Goal: Information Seeking & Learning: Learn about a topic

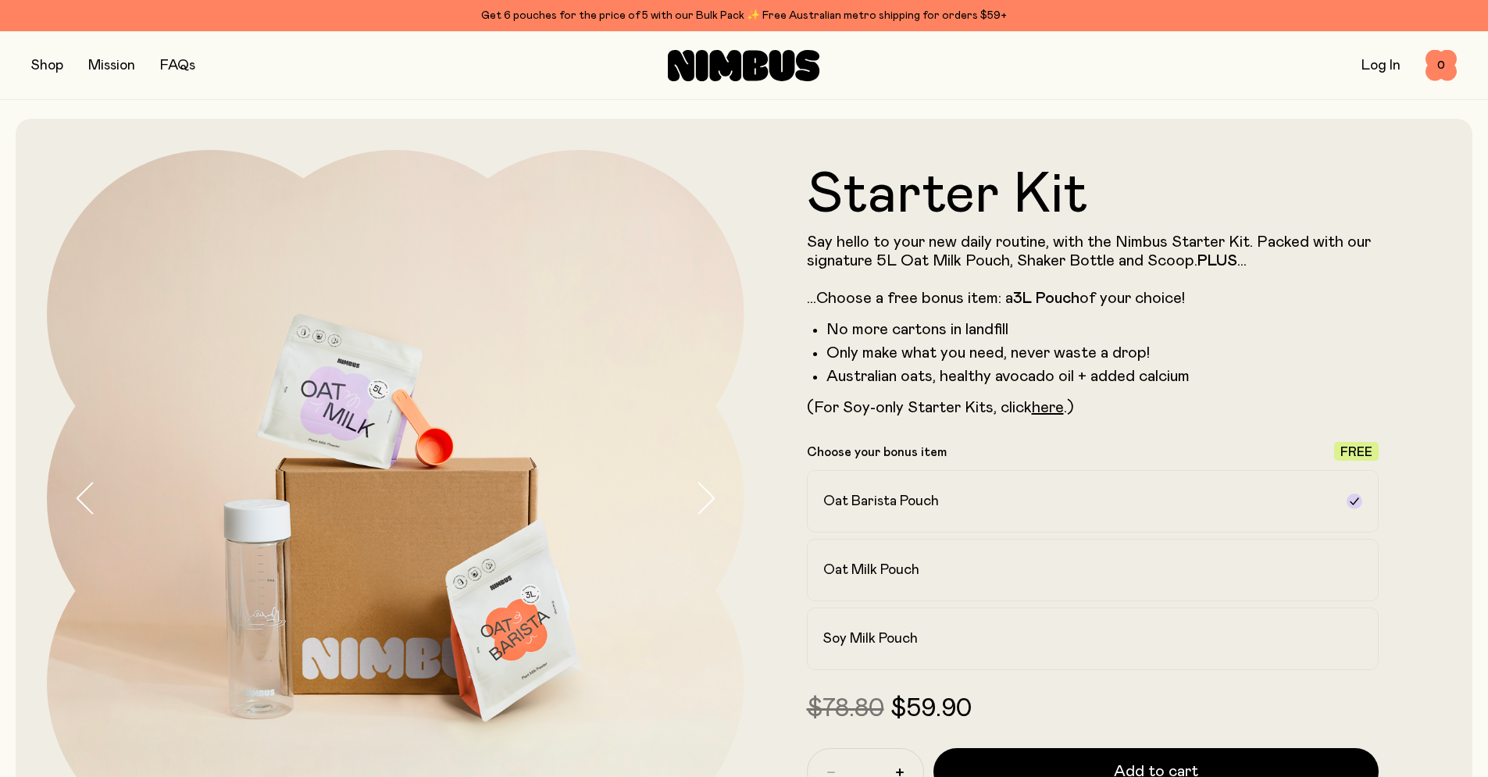
click at [47, 63] on button "button" at bounding box center [47, 66] width 32 height 22
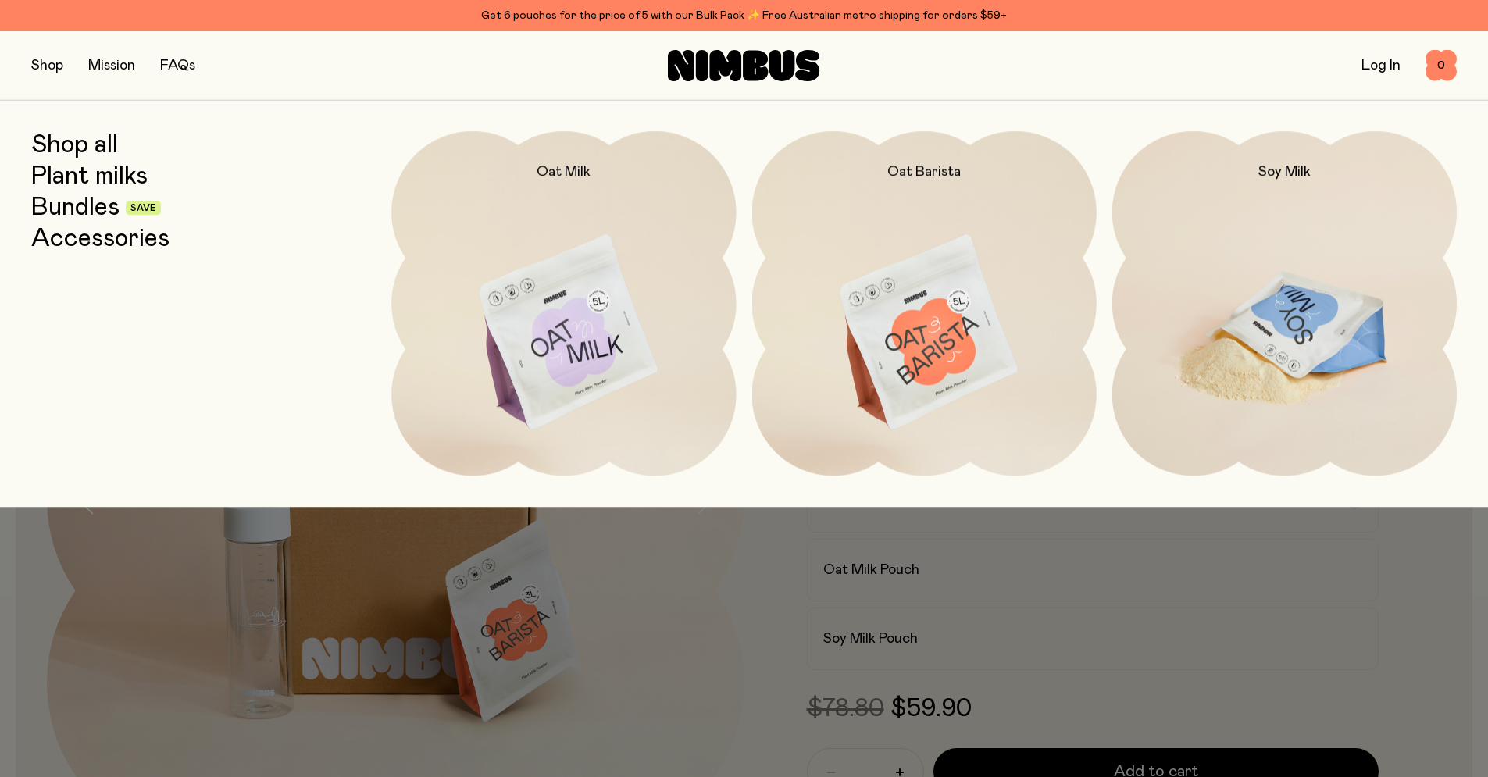
click at [1286, 317] on img at bounding box center [1284, 333] width 344 height 405
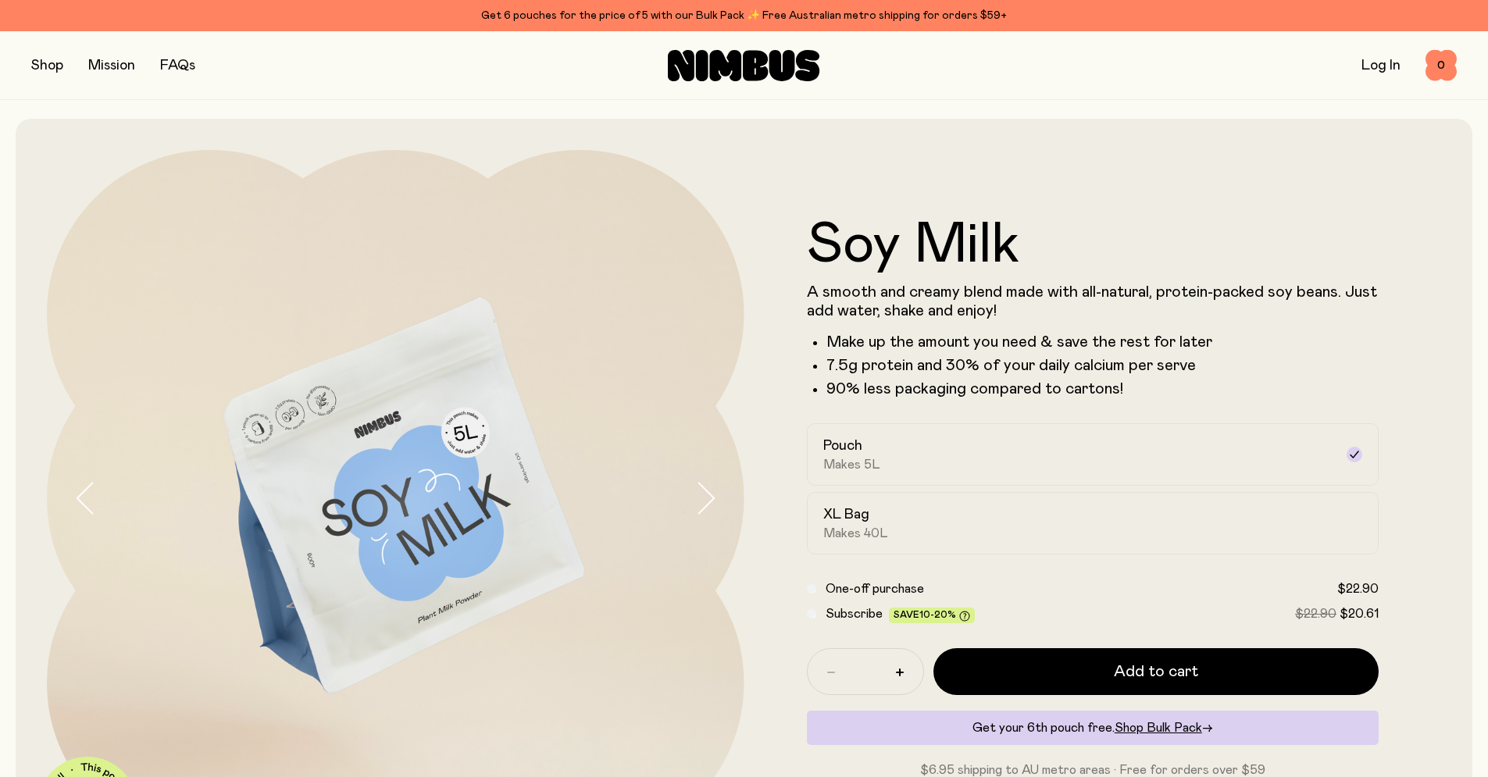
click at [178, 60] on link "FAQs" at bounding box center [177, 66] width 35 height 14
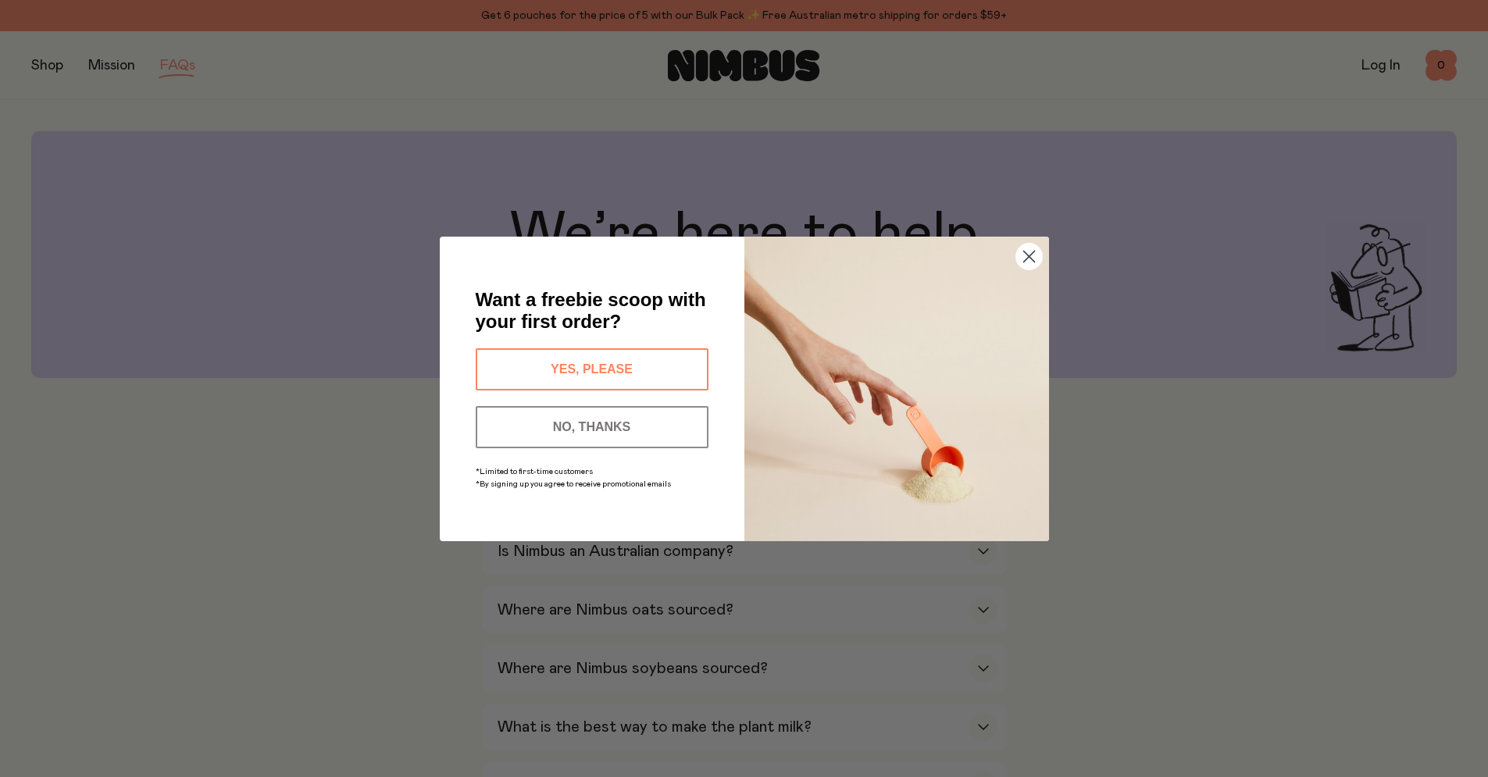
click at [1025, 256] on circle "Close dialog" at bounding box center [1028, 256] width 26 height 26
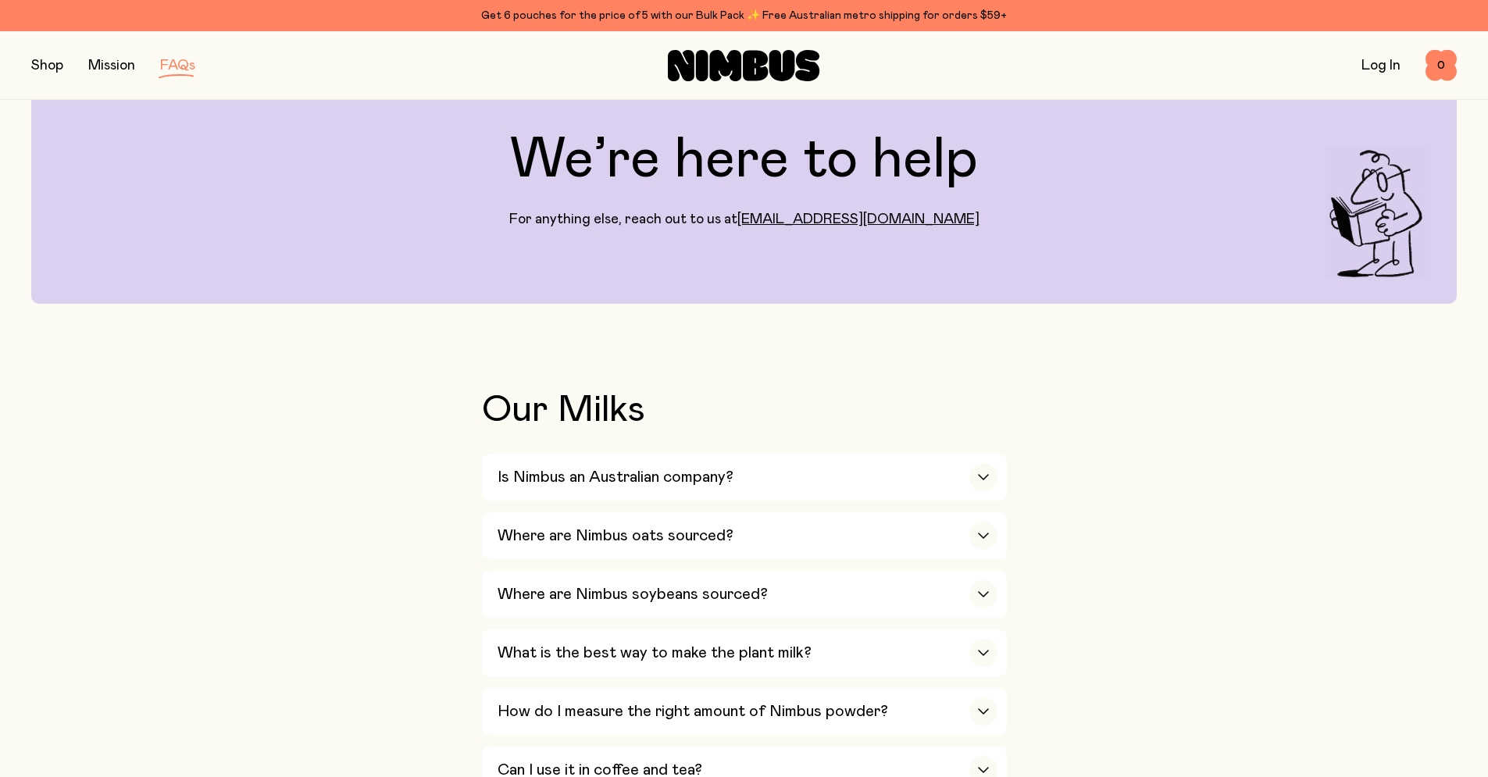
scroll to position [269, 0]
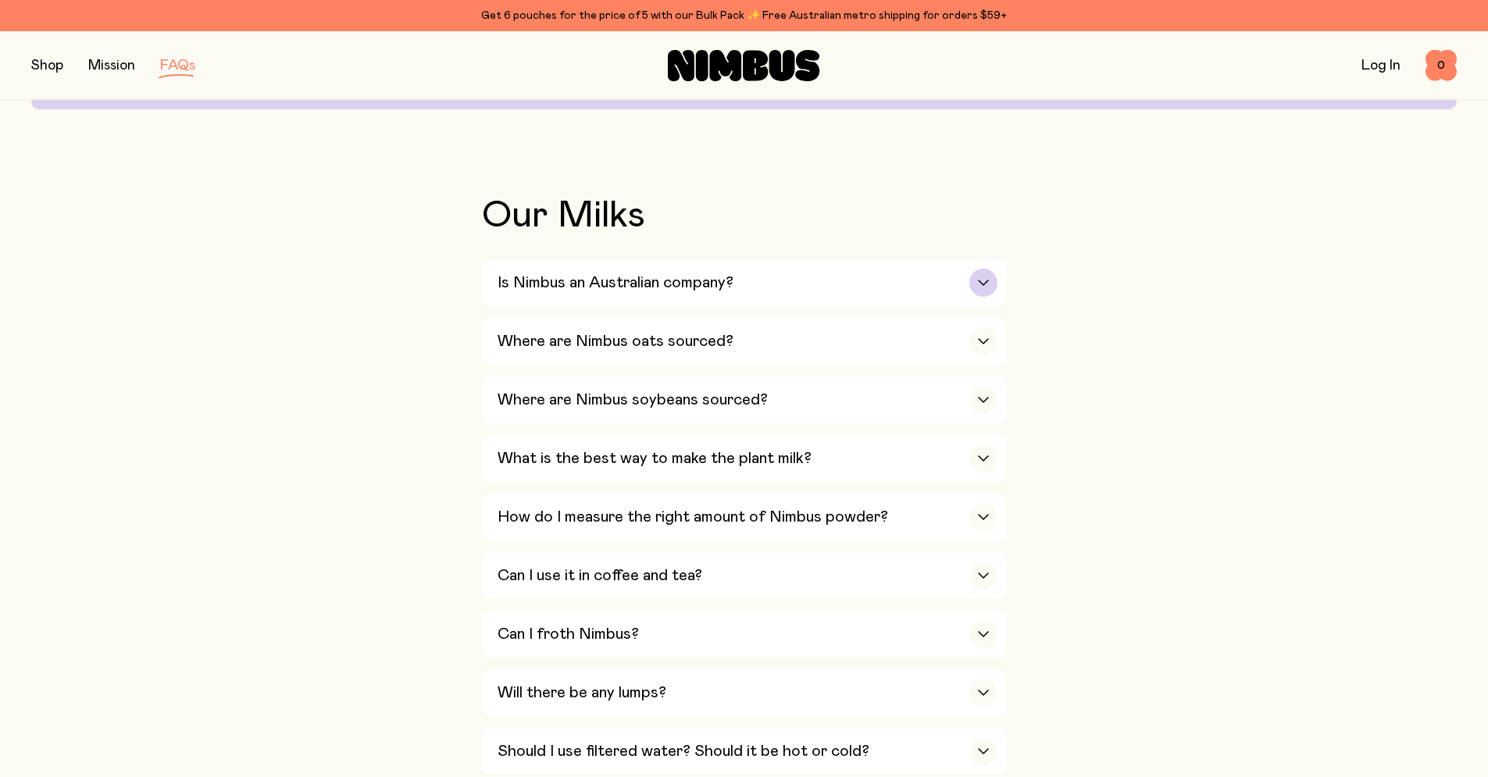
click at [990, 279] on div "button" at bounding box center [983, 283] width 28 height 28
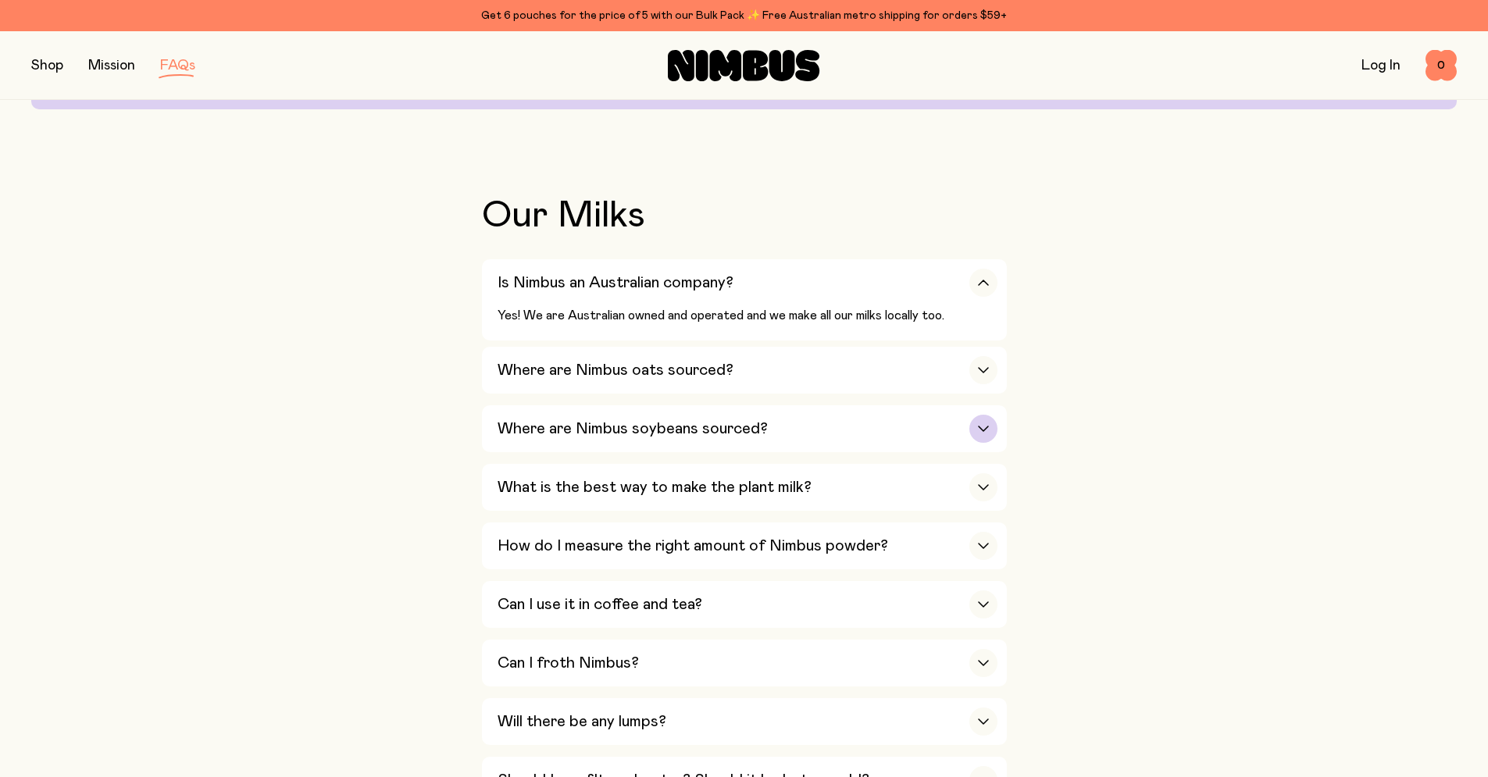
click at [980, 426] on icon "button" at bounding box center [983, 428] width 9 height 5
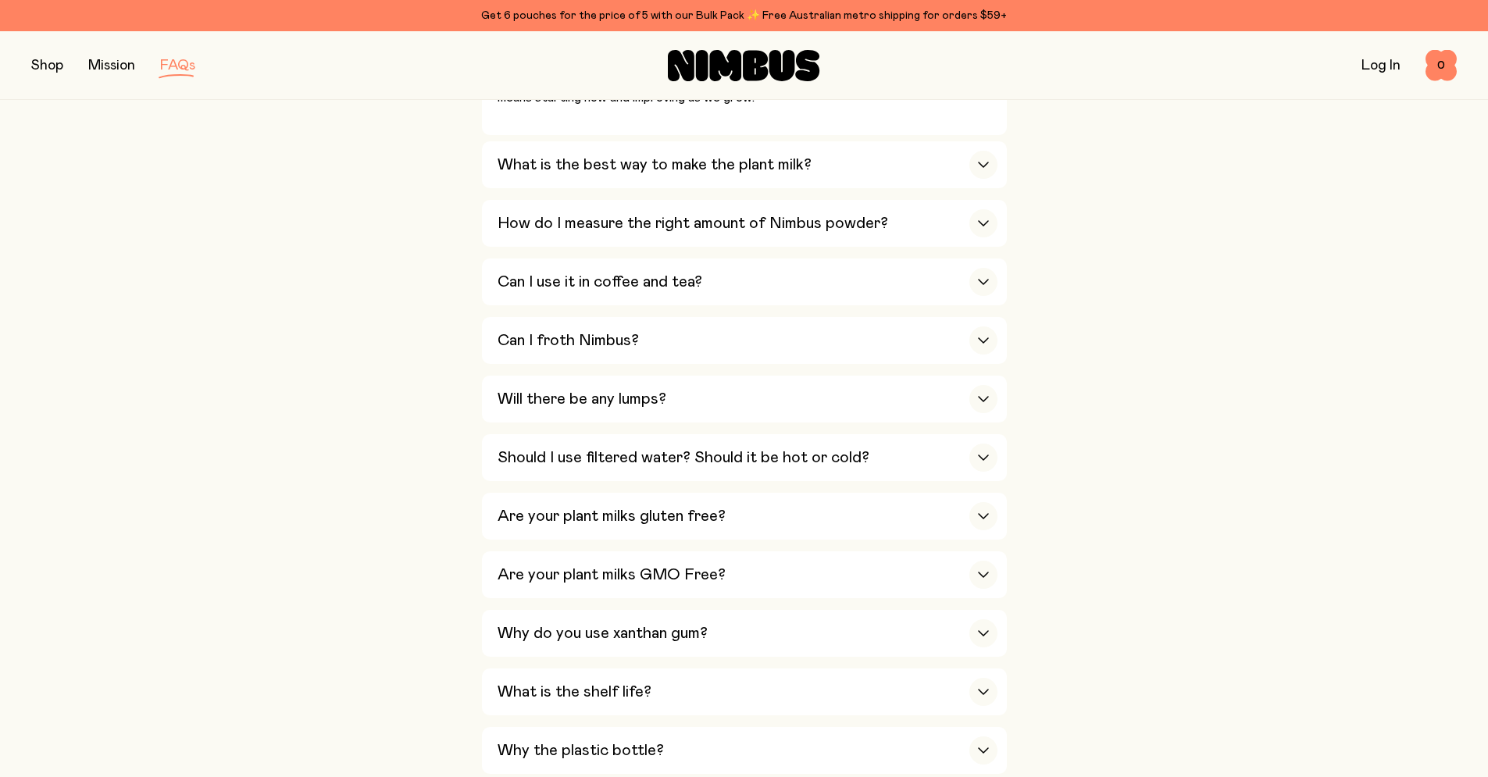
scroll to position [0, 0]
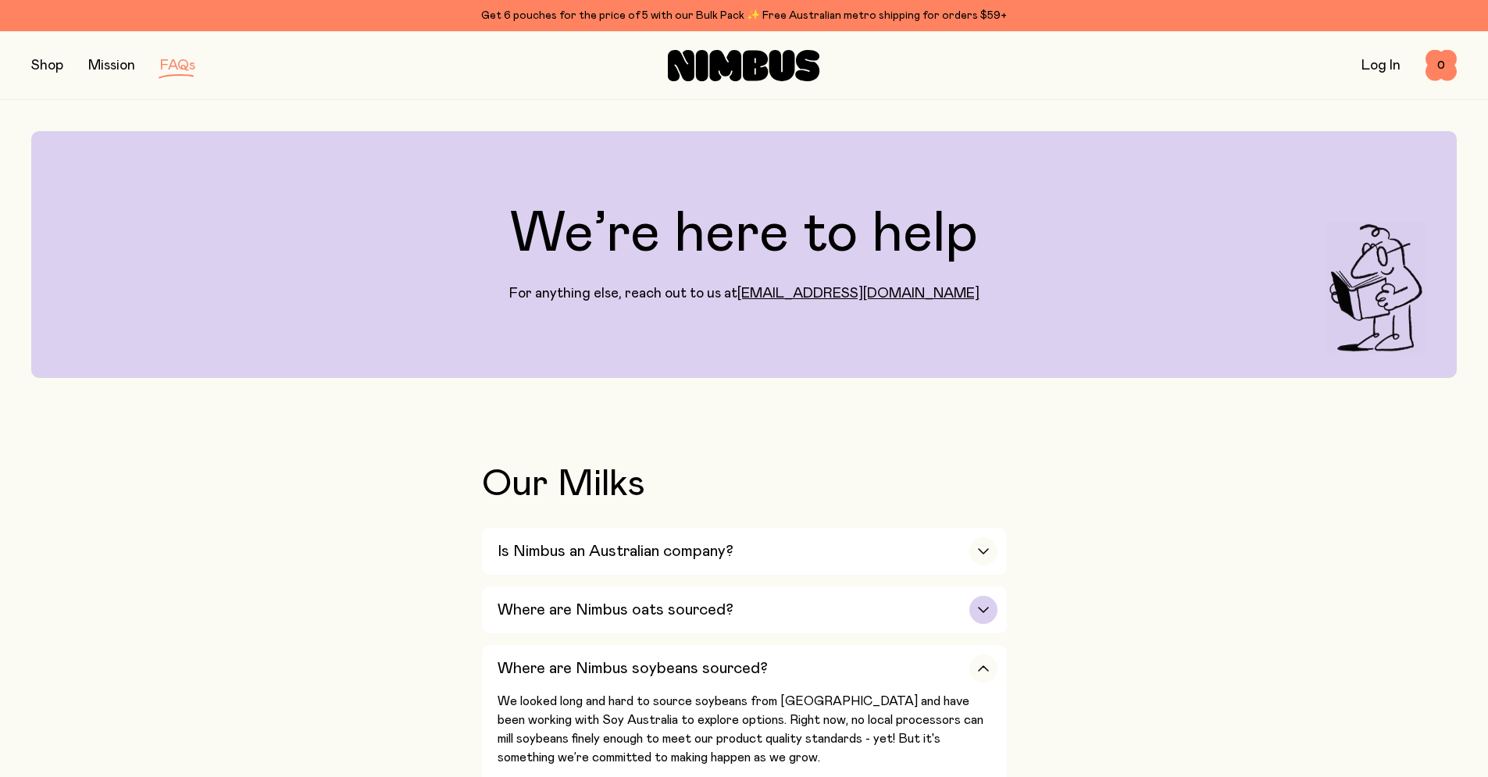
click at [665, 601] on h3 "Where are Nimbus oats sourced?" at bounding box center [616, 610] width 236 height 19
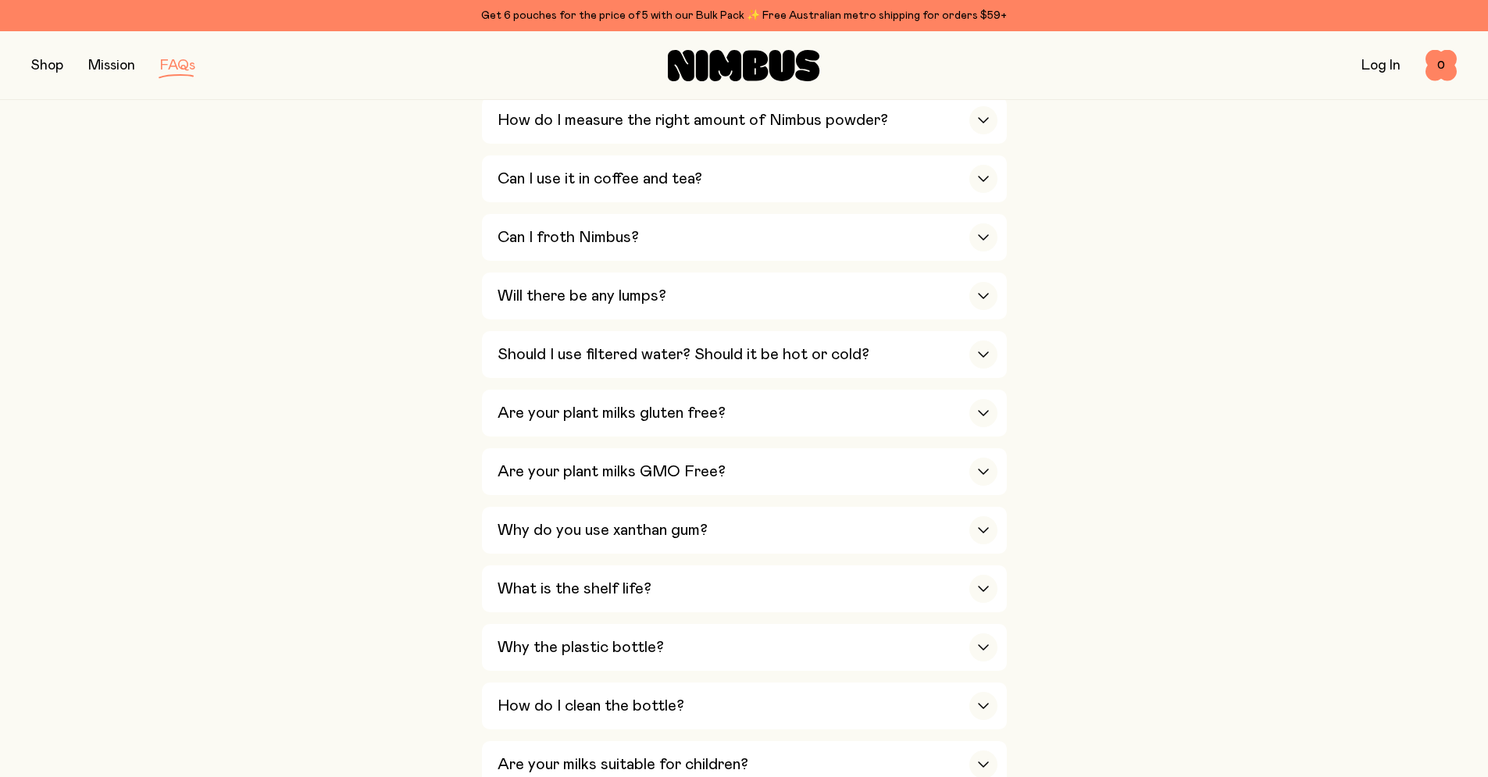
scroll to position [1098, 0]
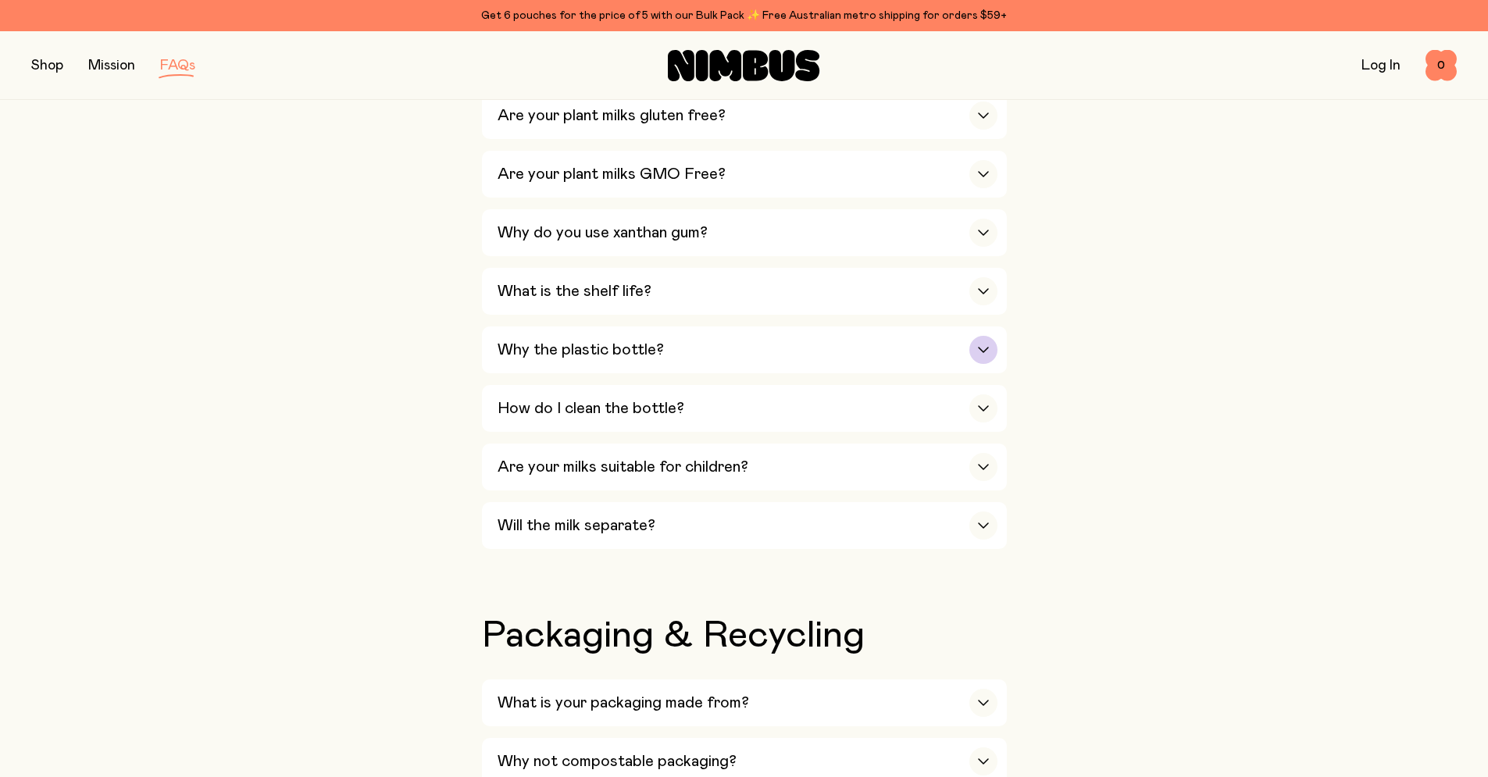
click at [985, 347] on icon "button" at bounding box center [983, 350] width 12 height 6
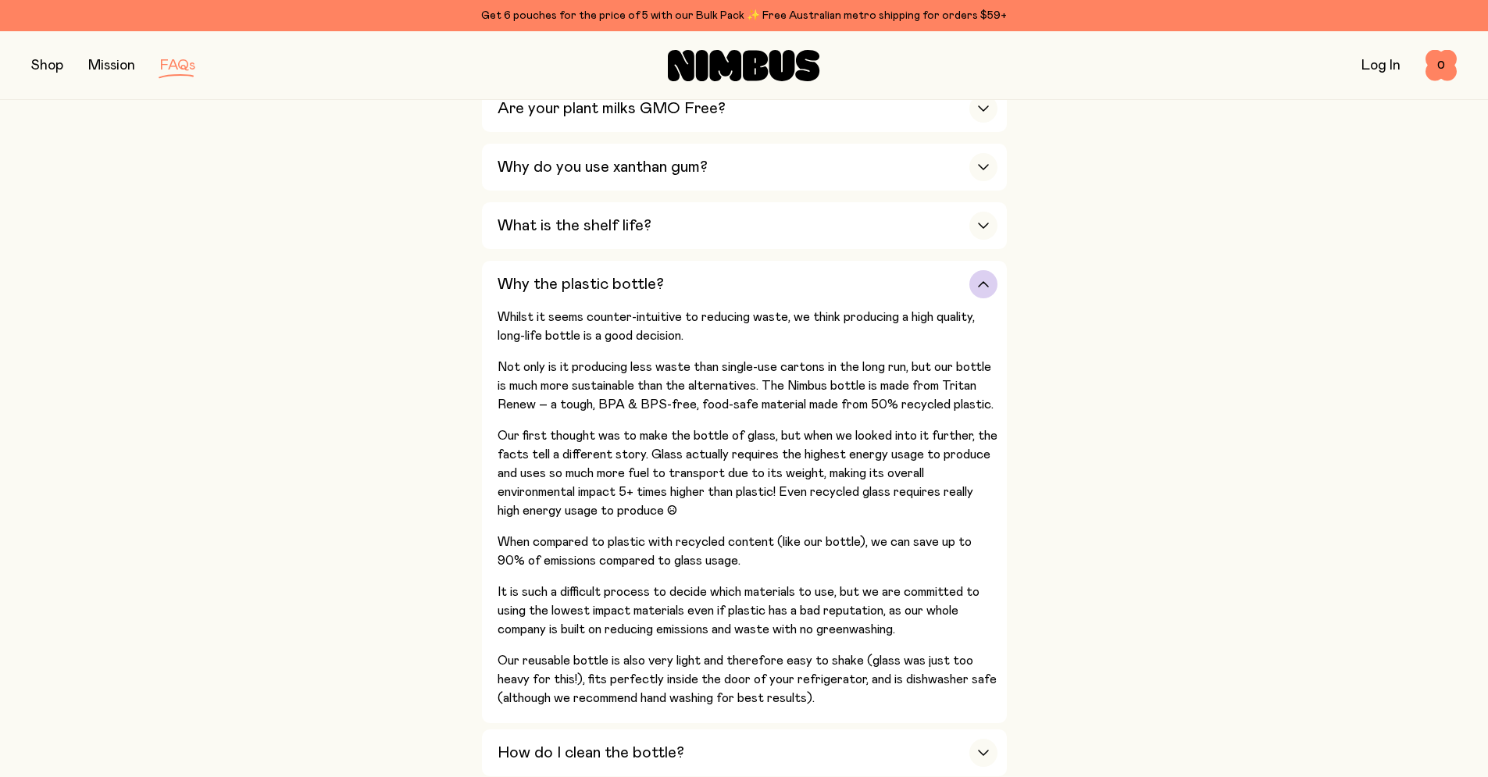
scroll to position [1550, 0]
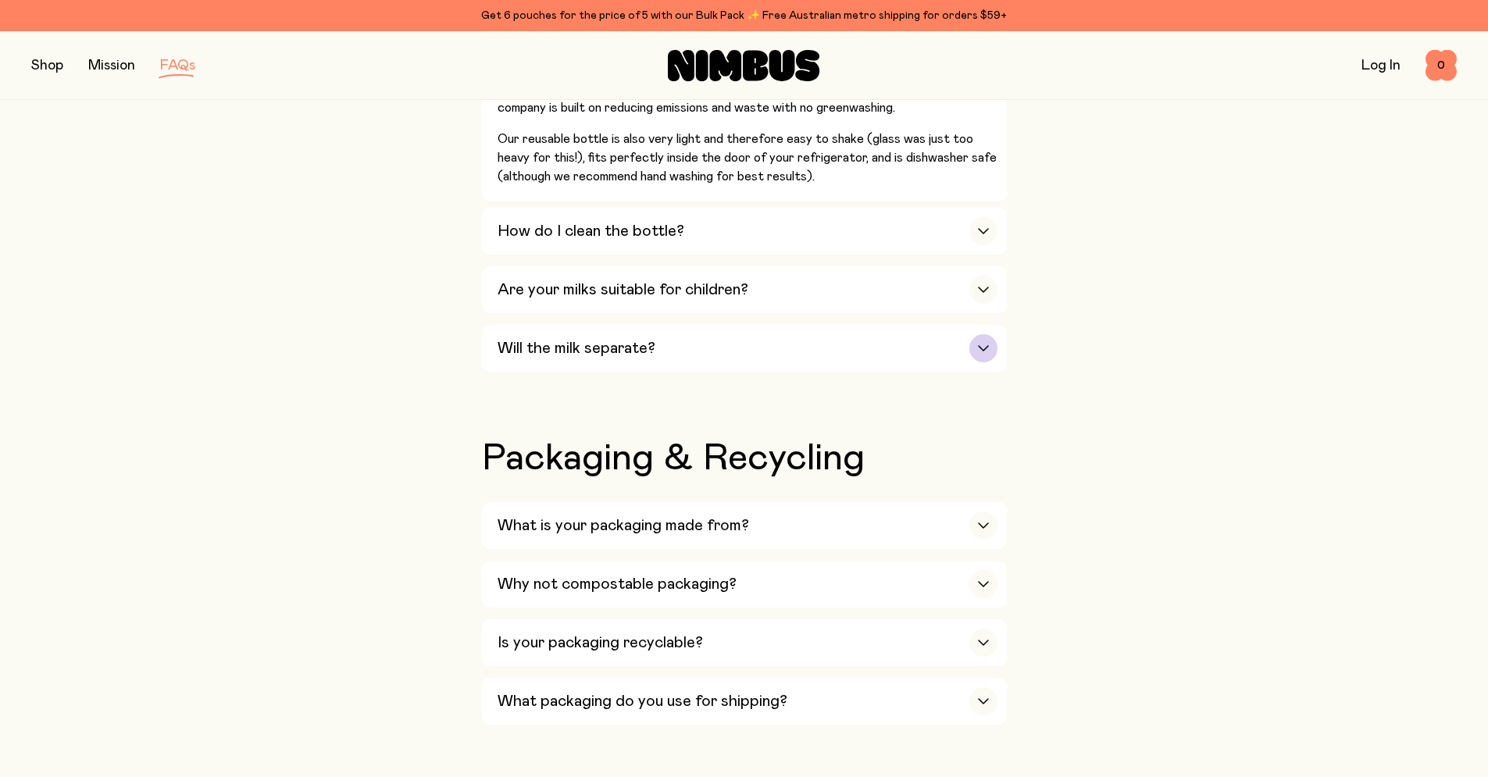
click at [983, 334] on div "button" at bounding box center [983, 348] width 28 height 28
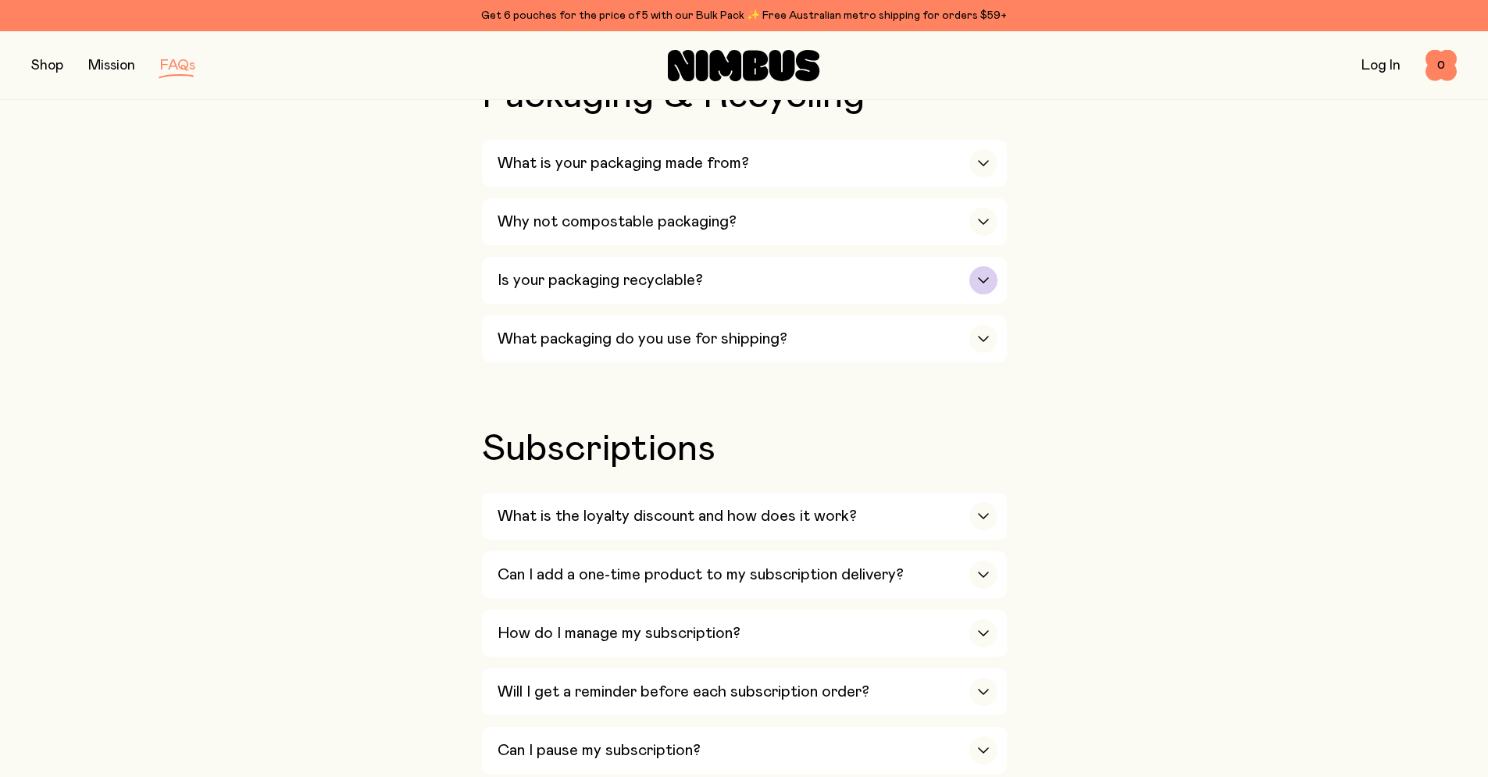
click at [978, 266] on div "button" at bounding box center [983, 280] width 28 height 28
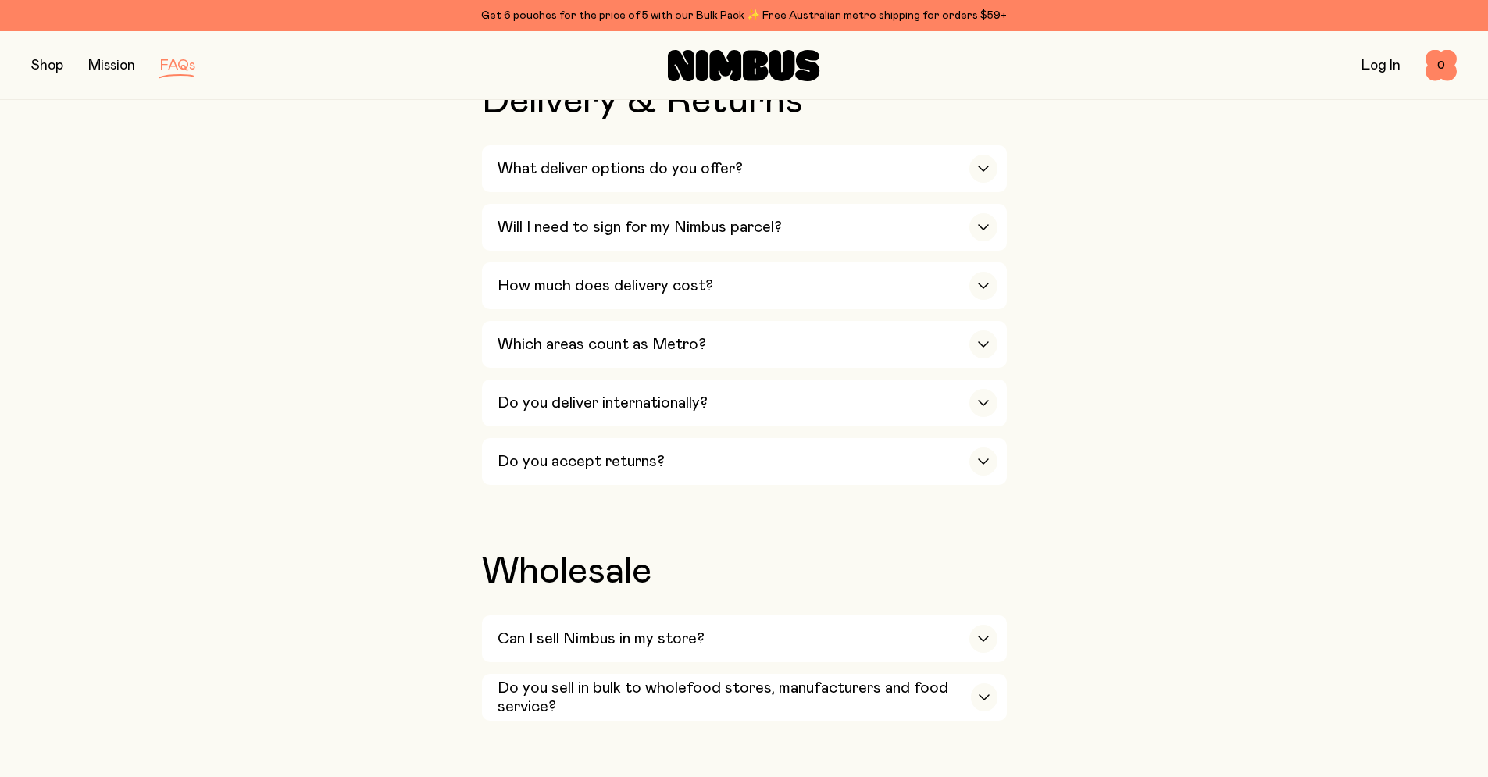
scroll to position [3220, 0]
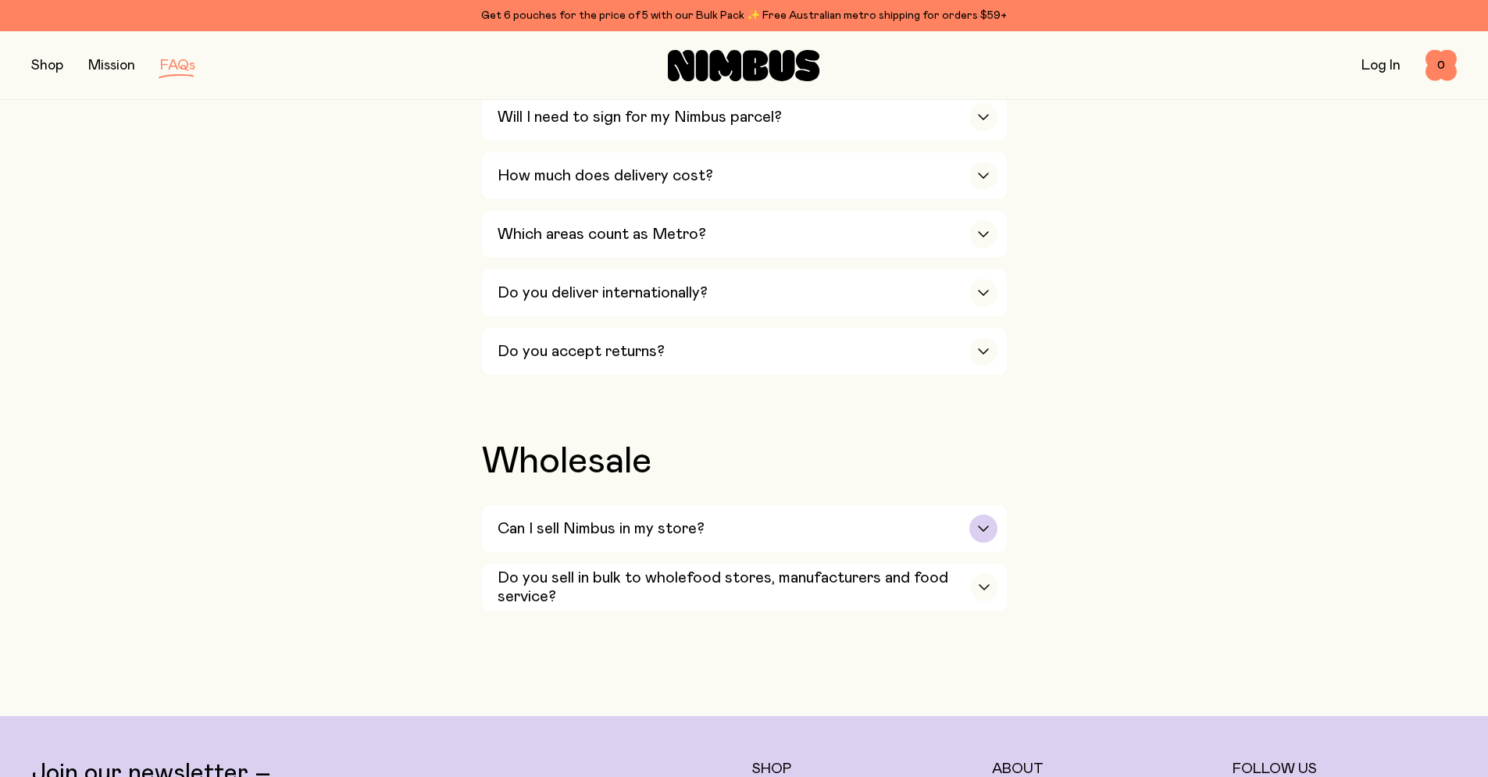
click at [984, 515] on div "button" at bounding box center [983, 529] width 28 height 28
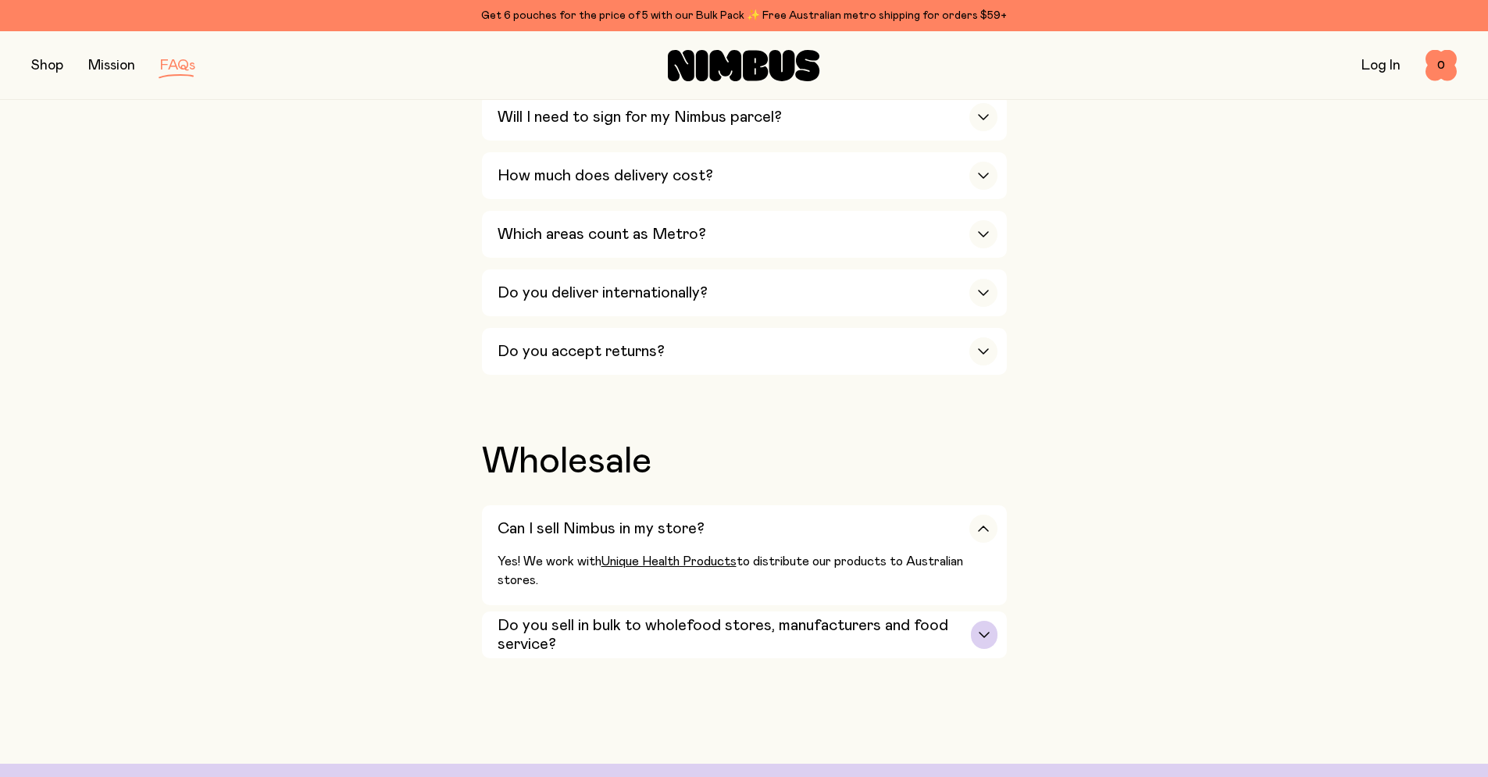
click at [978, 632] on icon "button" at bounding box center [984, 635] width 12 height 6
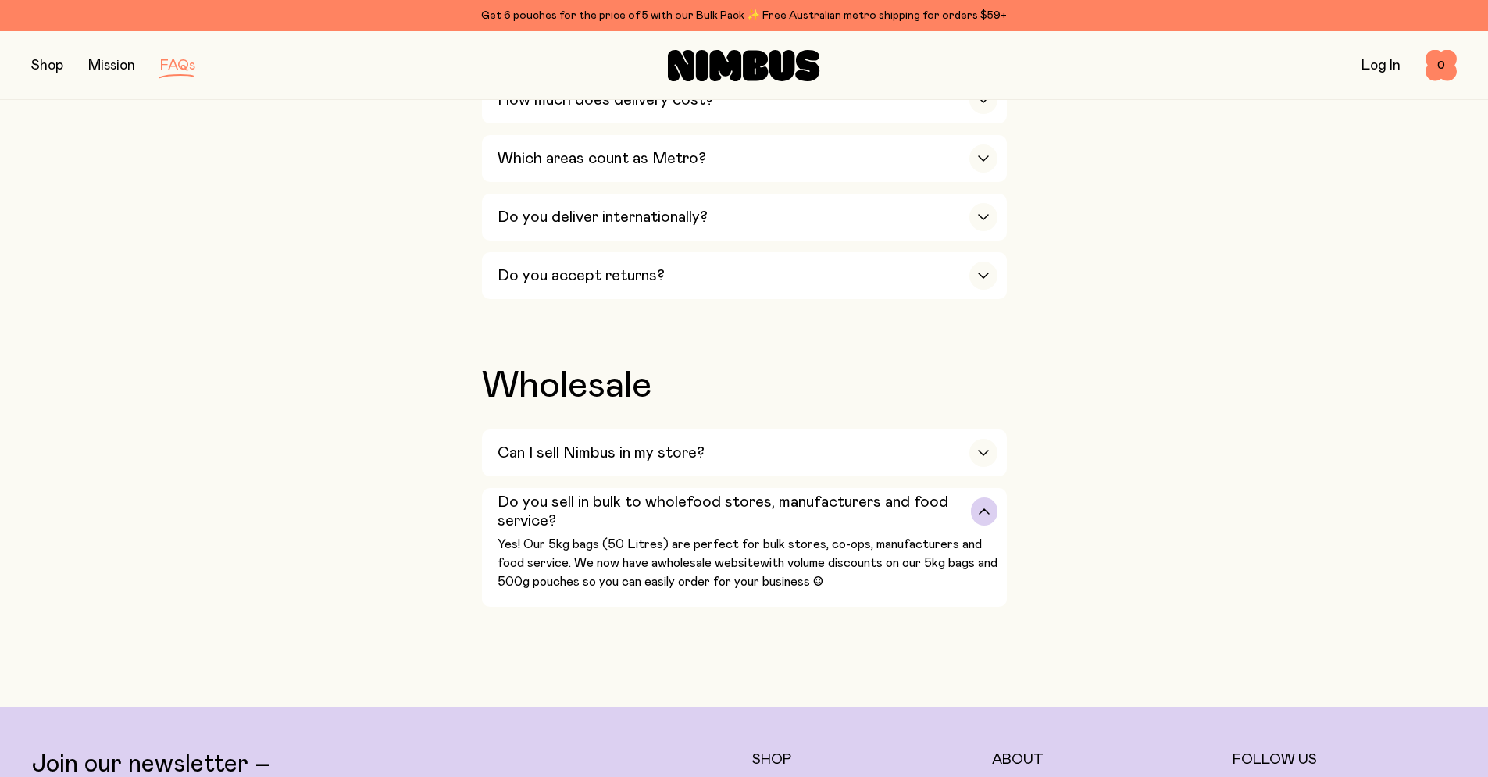
scroll to position [3464, 0]
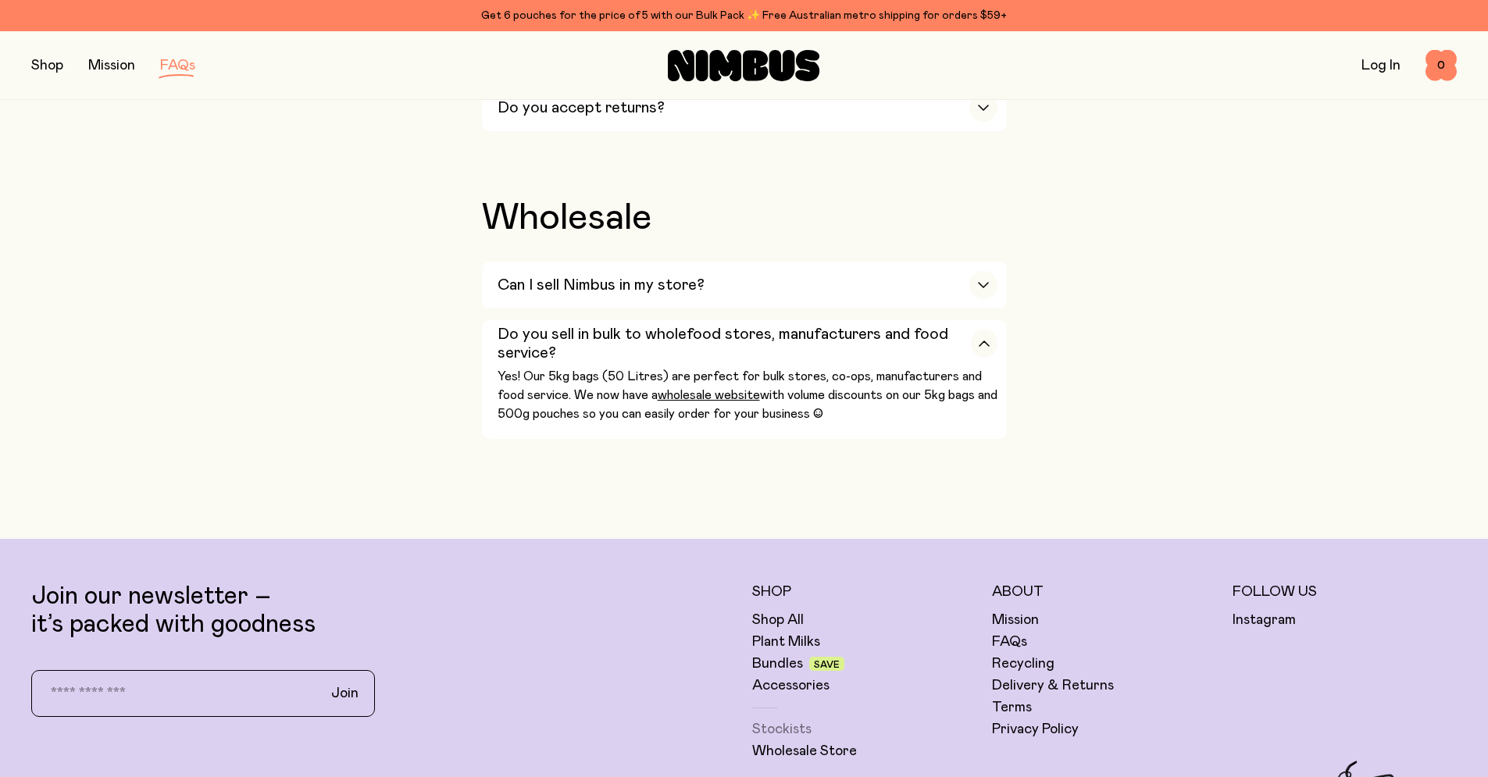
click at [774, 720] on link "Stockists" at bounding box center [781, 729] width 59 height 19
